Goal: Entertainment & Leisure: Consume media (video, audio)

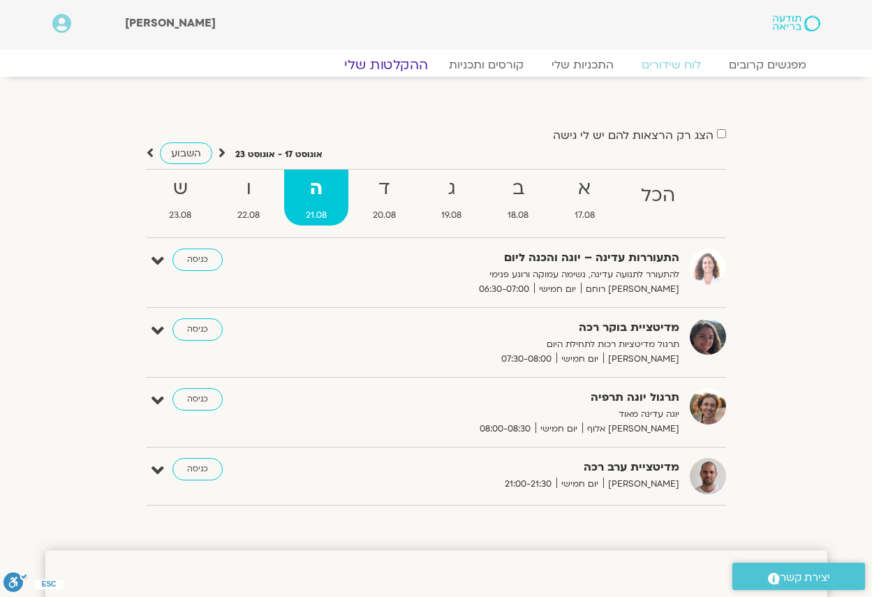
click at [409, 68] on link "ההקלטות שלי" at bounding box center [385, 65] width 117 height 17
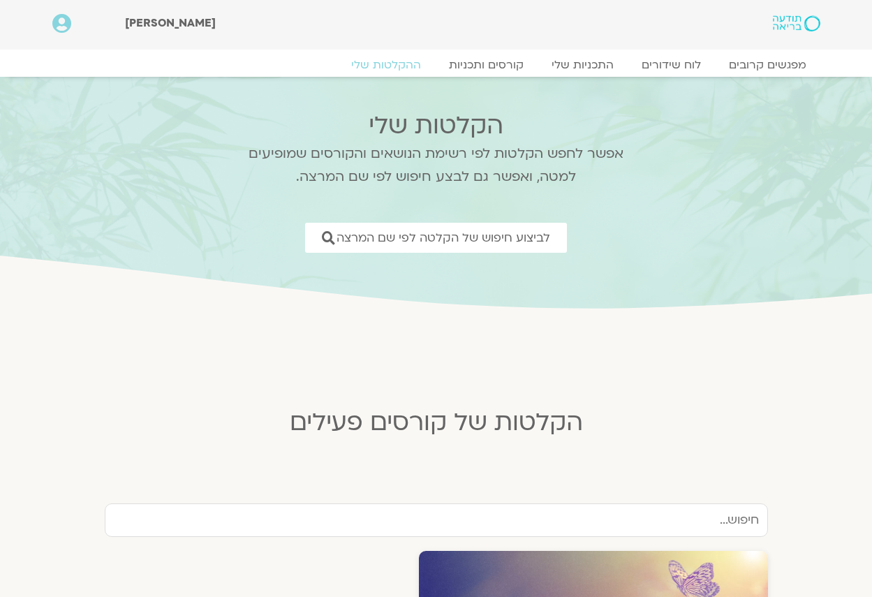
click at [410, 60] on link "ההקלטות שלי" at bounding box center [386, 65] width 98 height 14
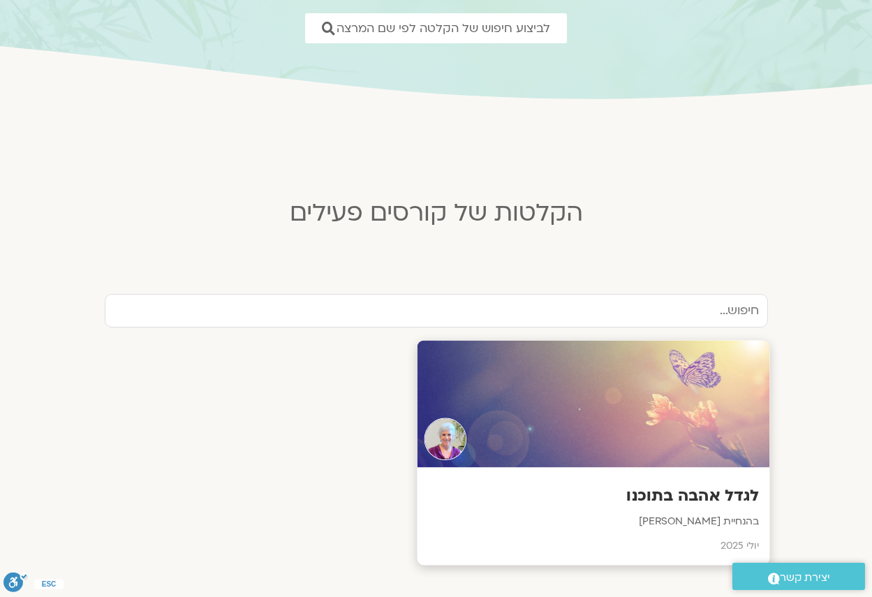
click at [514, 410] on div at bounding box center [593, 404] width 352 height 127
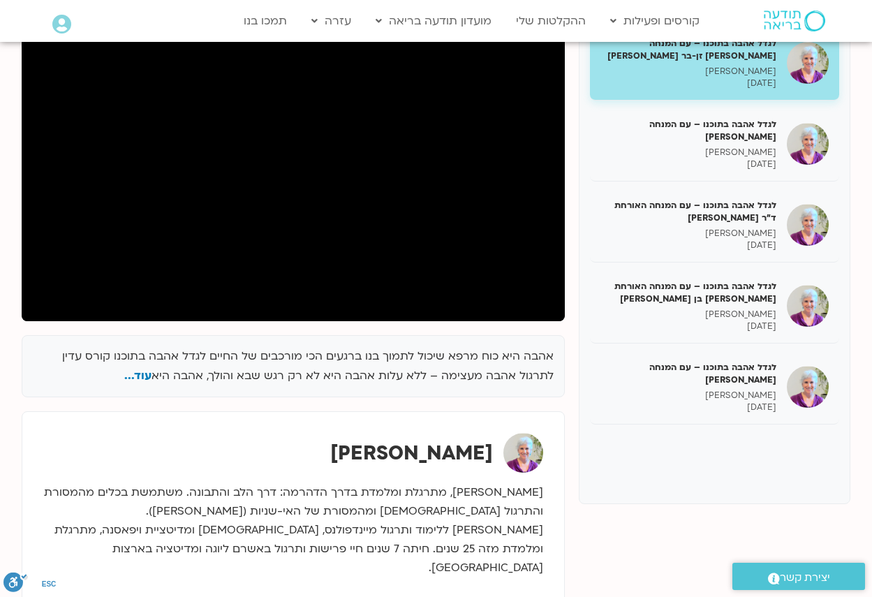
scroll to position [209, 0]
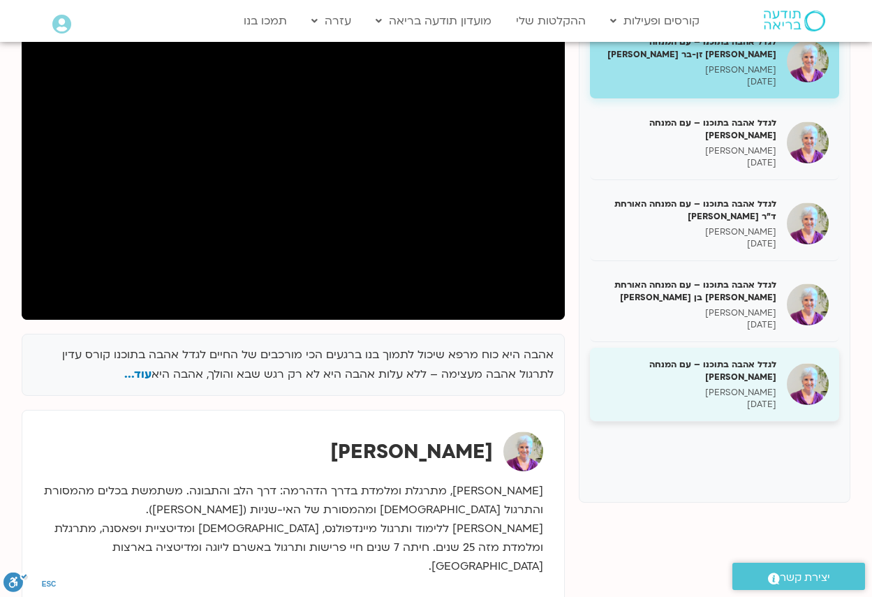
click at [754, 371] on h5 "לגדל אהבה בתוכנו – עם המנחה [PERSON_NAME]" at bounding box center [688, 370] width 176 height 25
